Goal: Task Accomplishment & Management: Complete application form

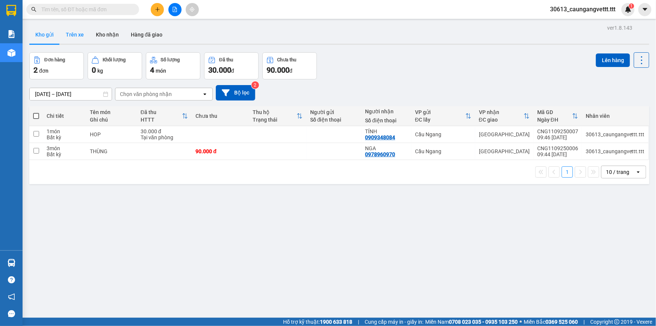
click at [77, 33] on button "Trên xe" at bounding box center [75, 35] width 30 height 18
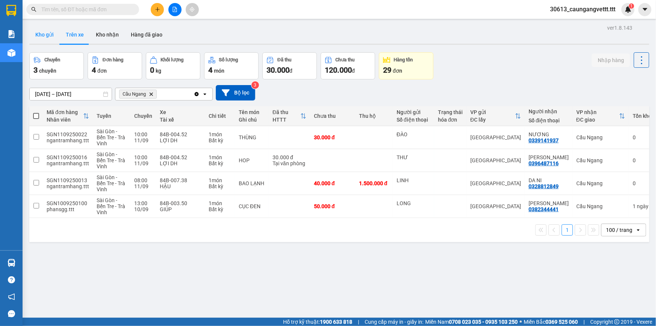
click at [48, 32] on button "Kho gửi" at bounding box center [44, 35] width 30 height 18
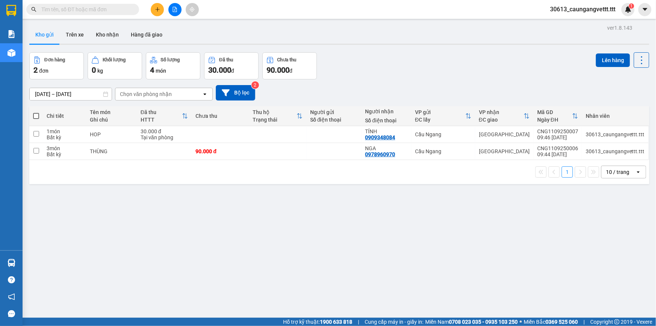
click at [35, 114] on span at bounding box center [36, 116] width 6 height 6
click at [36, 112] on input "checkbox" at bounding box center [36, 112] width 0 height 0
checkbox input "true"
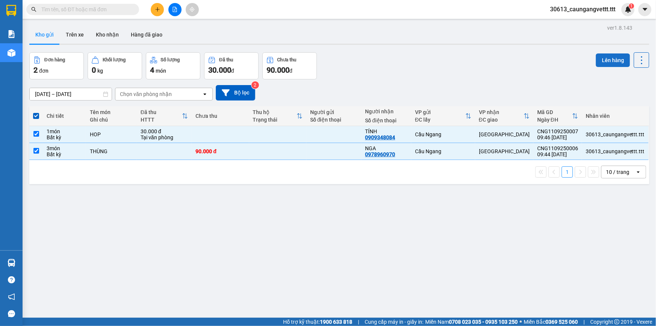
click at [601, 59] on button "Lên hàng" at bounding box center [613, 60] width 34 height 14
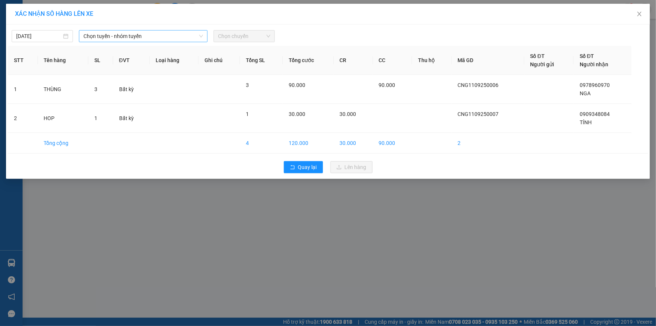
click at [133, 38] on span "Chọn tuyến - nhóm tuyến" at bounding box center [143, 35] width 120 height 11
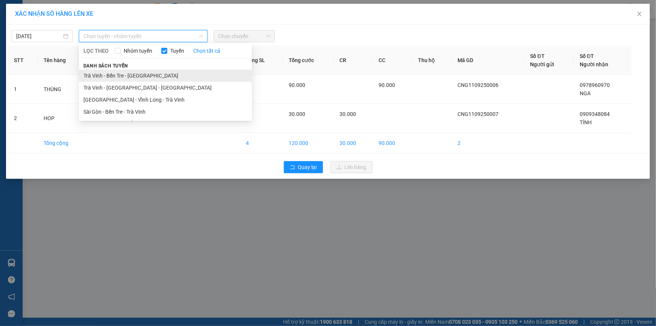
click at [111, 76] on li "Trà Vinh - Bến Tre - [GEOGRAPHIC_DATA]" at bounding box center [165, 76] width 173 height 12
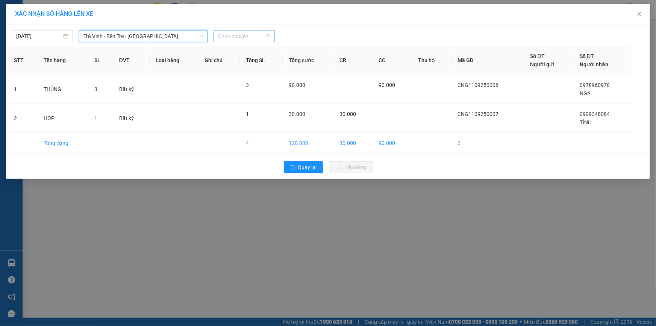
click at [241, 37] on span "Chọn chuyến" at bounding box center [244, 35] width 52 height 11
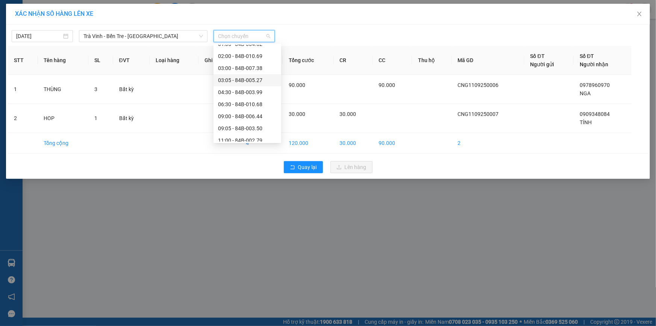
scroll to position [68, 0]
click at [234, 126] on div "13:00 - 84B-004.01" at bounding box center [247, 127] width 59 height 8
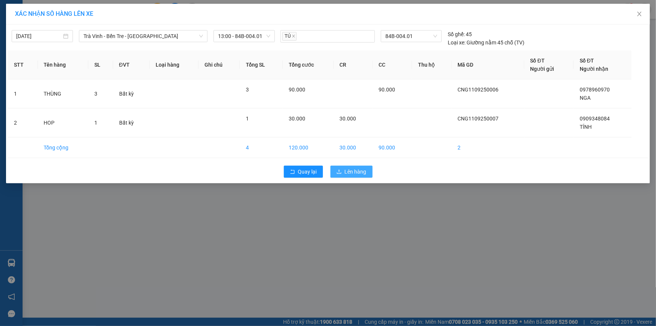
click at [340, 172] on icon "upload" at bounding box center [338, 171] width 5 height 5
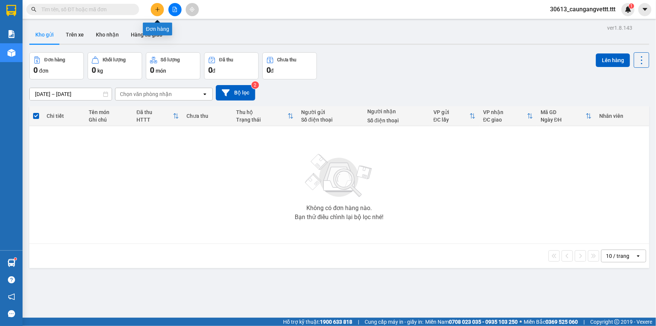
click at [156, 11] on icon "plus" at bounding box center [157, 9] width 5 height 5
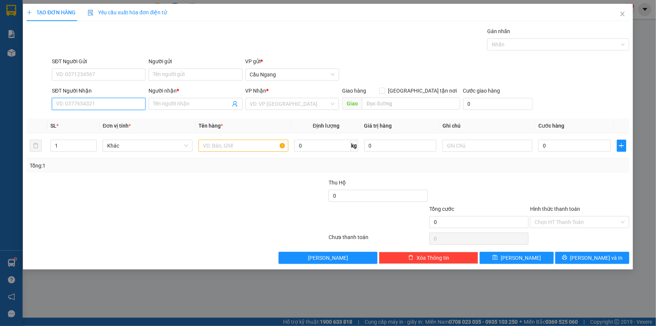
click at [117, 99] on input "SĐT Người Nhận" at bounding box center [99, 104] width 94 height 12
click at [108, 117] on div "0377322133 - PHƯƠNG" at bounding box center [98, 119] width 85 height 8
type input "0377322133"
type input "PHƯƠNG"
type input "0377322133"
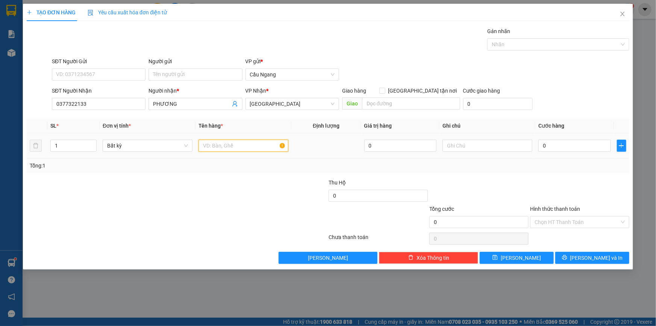
click at [250, 144] on input "text" at bounding box center [243, 145] width 90 height 12
type input "CỤC"
click at [583, 148] on input "0" at bounding box center [574, 145] width 73 height 12
type input "3"
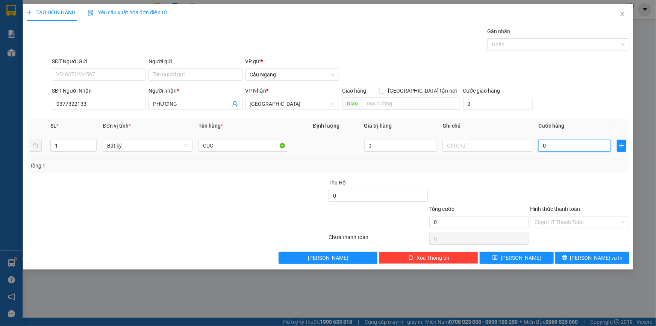
type input "3"
type input "30"
type input "300"
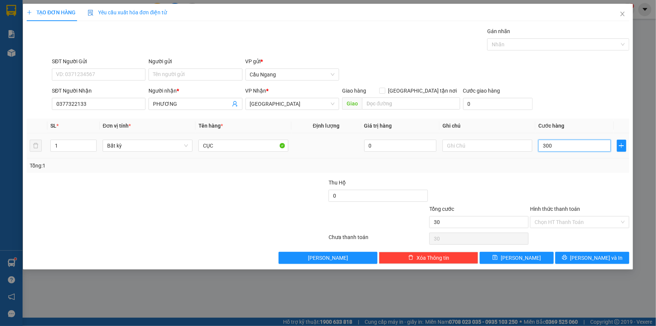
type input "300"
type input "3.000"
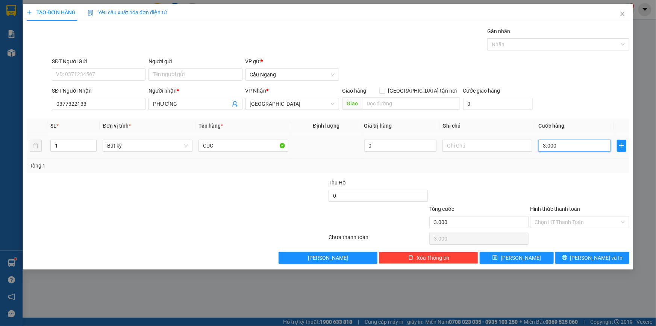
type input "30.000"
click at [567, 259] on icon "printer" at bounding box center [564, 257] width 5 height 5
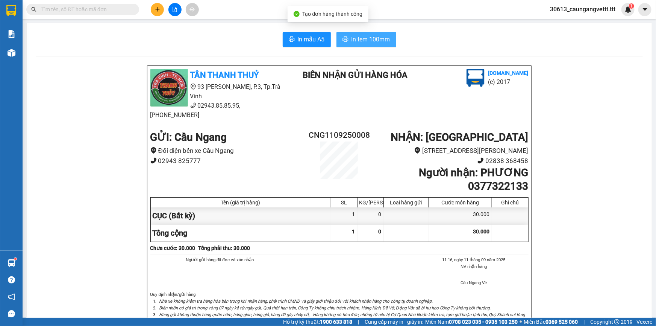
click at [363, 39] on span "In tem 100mm" at bounding box center [370, 39] width 39 height 9
click at [158, 8] on icon "plus" at bounding box center [157, 9] width 5 height 5
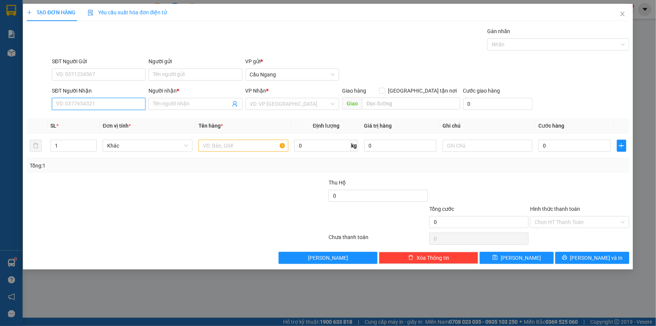
click at [111, 101] on input "SĐT Người Nhận" at bounding box center [99, 104] width 94 height 12
click at [105, 120] on div "0799664334 - [PERSON_NAME]" at bounding box center [98, 119] width 85 height 8
type input "0799664334"
type input "[PERSON_NAME]"
type input "0799664334"
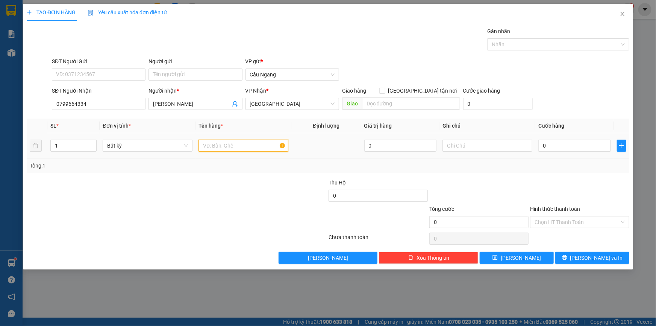
click at [227, 145] on input "text" at bounding box center [243, 145] width 90 height 12
type input "KIỆN THÙNG XOP"
click at [542, 143] on input "0" at bounding box center [574, 145] width 73 height 12
type input "3"
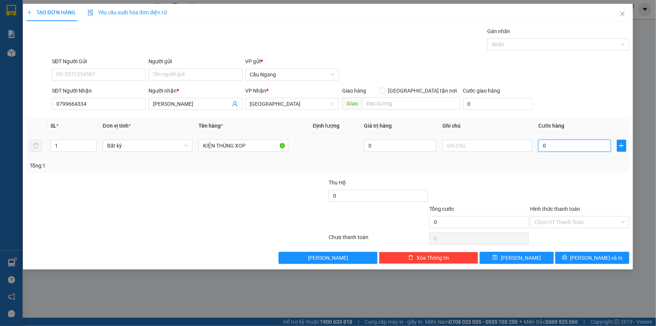
type input "3"
type input "30"
type input "300"
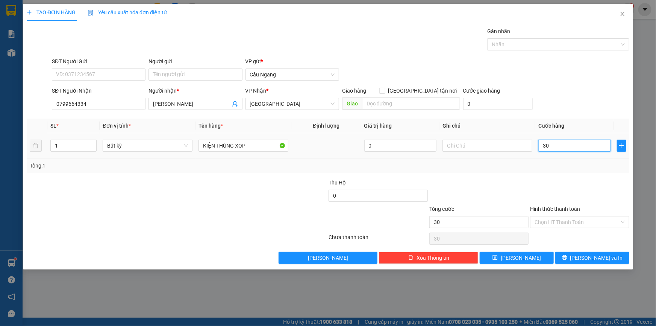
type input "300"
type input "3.000"
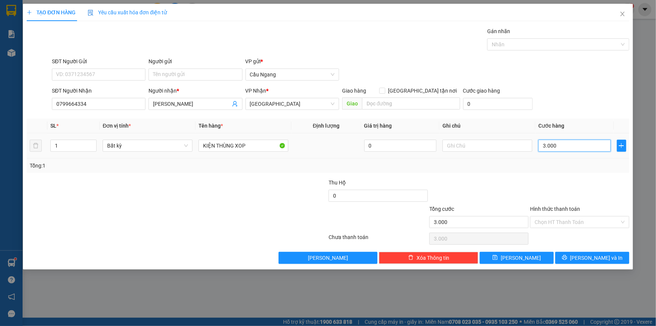
type input "30.000"
click at [575, 219] on input "Hình thức thanh toán" at bounding box center [577, 221] width 85 height 11
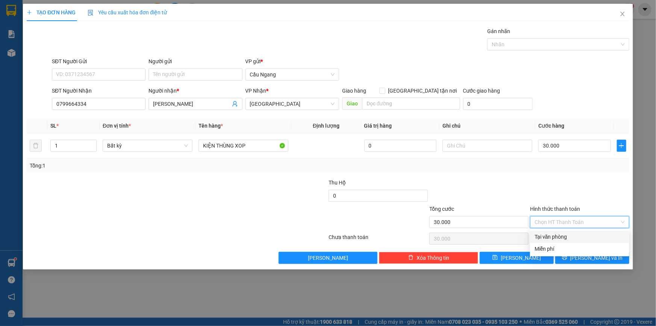
click at [559, 236] on div "Tại văn phòng" at bounding box center [580, 236] width 90 height 8
type input "0"
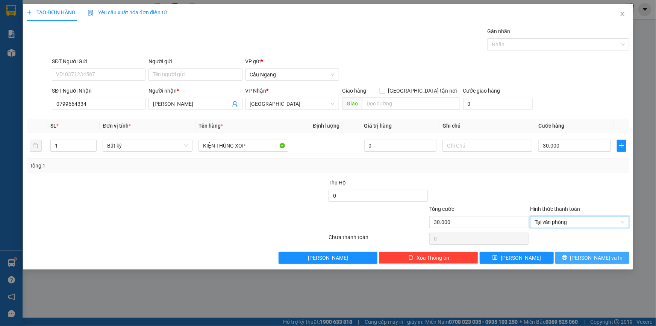
click at [592, 259] on span "[PERSON_NAME] và In" at bounding box center [596, 257] width 53 height 8
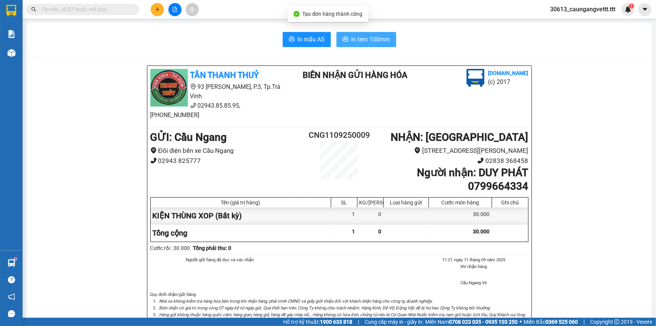
click at [357, 38] on span "In tem 100mm" at bounding box center [370, 39] width 39 height 9
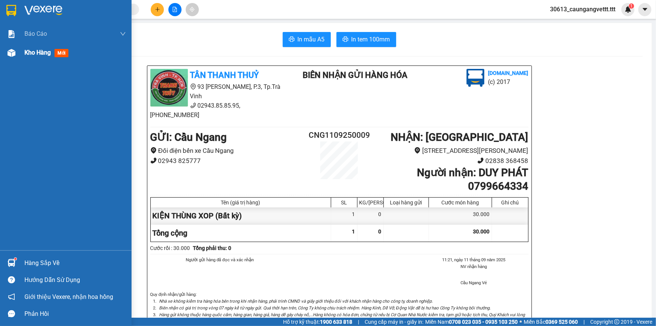
click at [30, 53] on span "Kho hàng" at bounding box center [37, 52] width 26 height 7
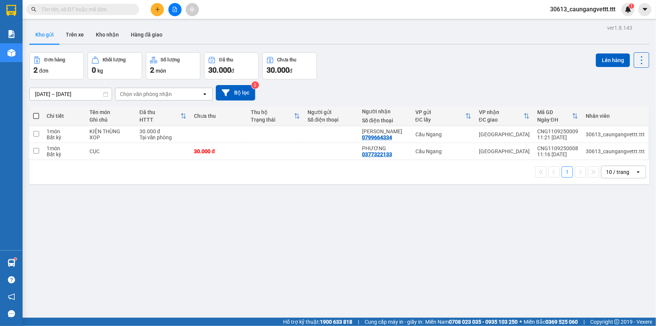
click at [35, 116] on span at bounding box center [36, 116] width 6 height 6
click at [36, 112] on input "checkbox" at bounding box center [36, 112] width 0 height 0
checkbox input "true"
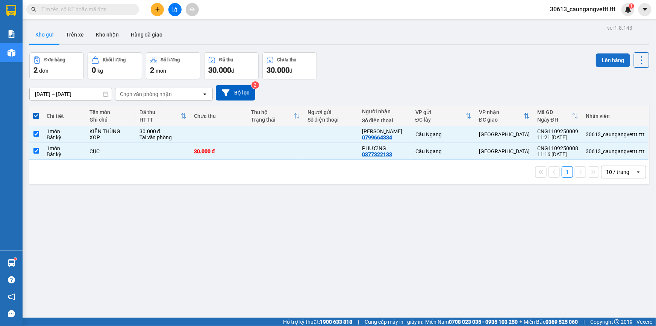
click at [609, 60] on button "Lên hàng" at bounding box center [613, 60] width 34 height 14
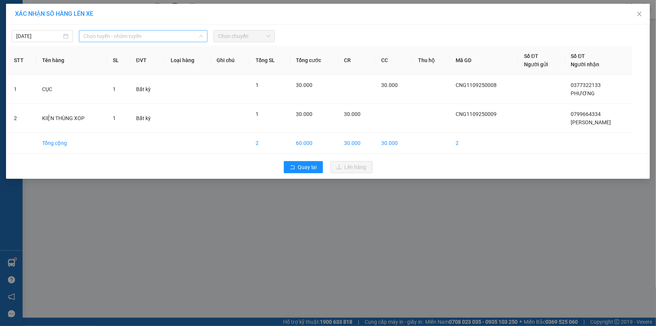
click at [182, 38] on span "Chọn tuyến - nhóm tuyến" at bounding box center [143, 35] width 120 height 11
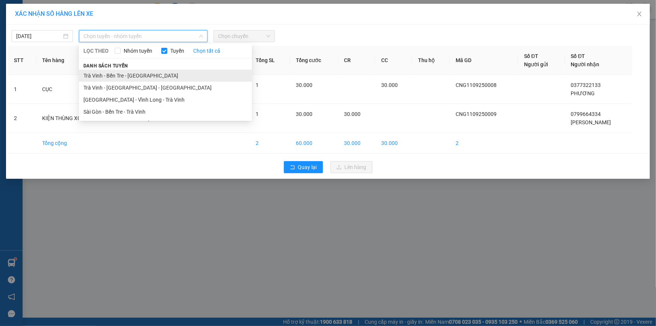
click at [144, 78] on li "Trà Vinh - Bến Tre - [GEOGRAPHIC_DATA]" at bounding box center [165, 76] width 173 height 12
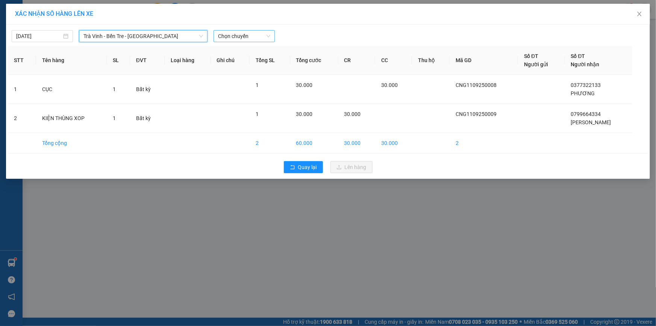
click at [256, 38] on span "Chọn chuyến" at bounding box center [244, 35] width 52 height 11
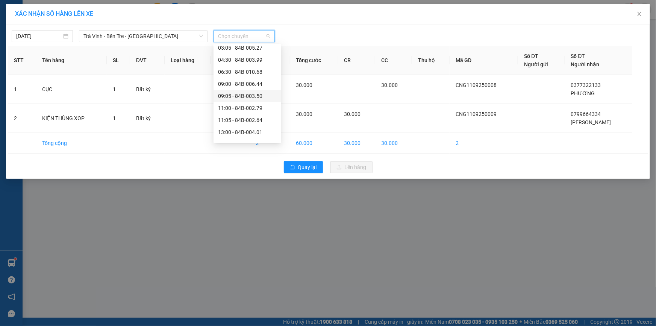
scroll to position [68, 0]
click at [239, 128] on div "13:00 - 84B-004.01" at bounding box center [247, 127] width 59 height 8
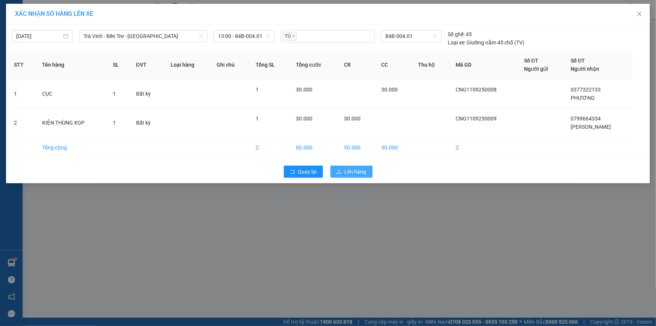
click at [353, 171] on span "Lên hàng" at bounding box center [356, 171] width 22 height 8
